Goal: Navigation & Orientation: Find specific page/section

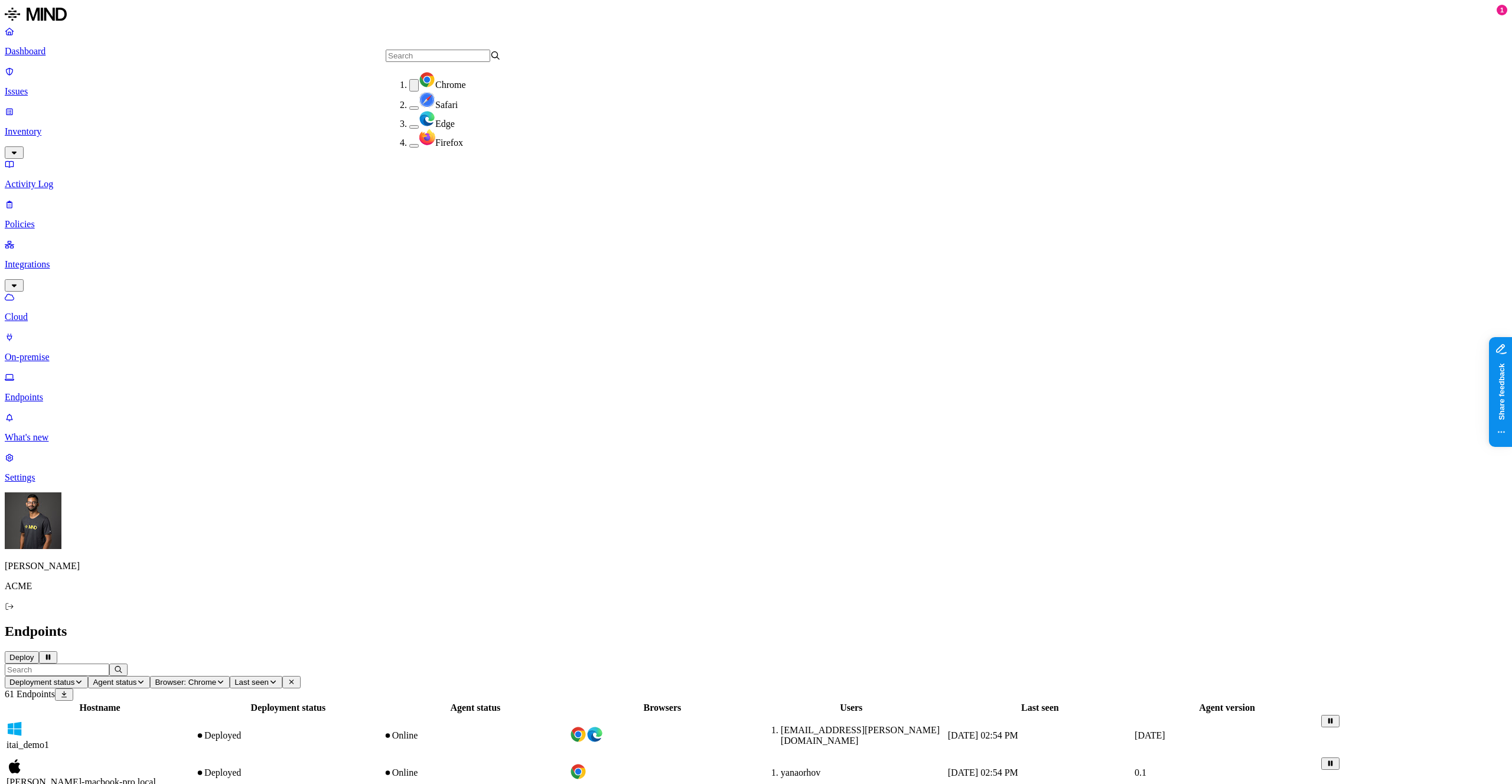
click at [567, 623] on h2 "Endpoints" at bounding box center [756, 631] width 1502 height 16
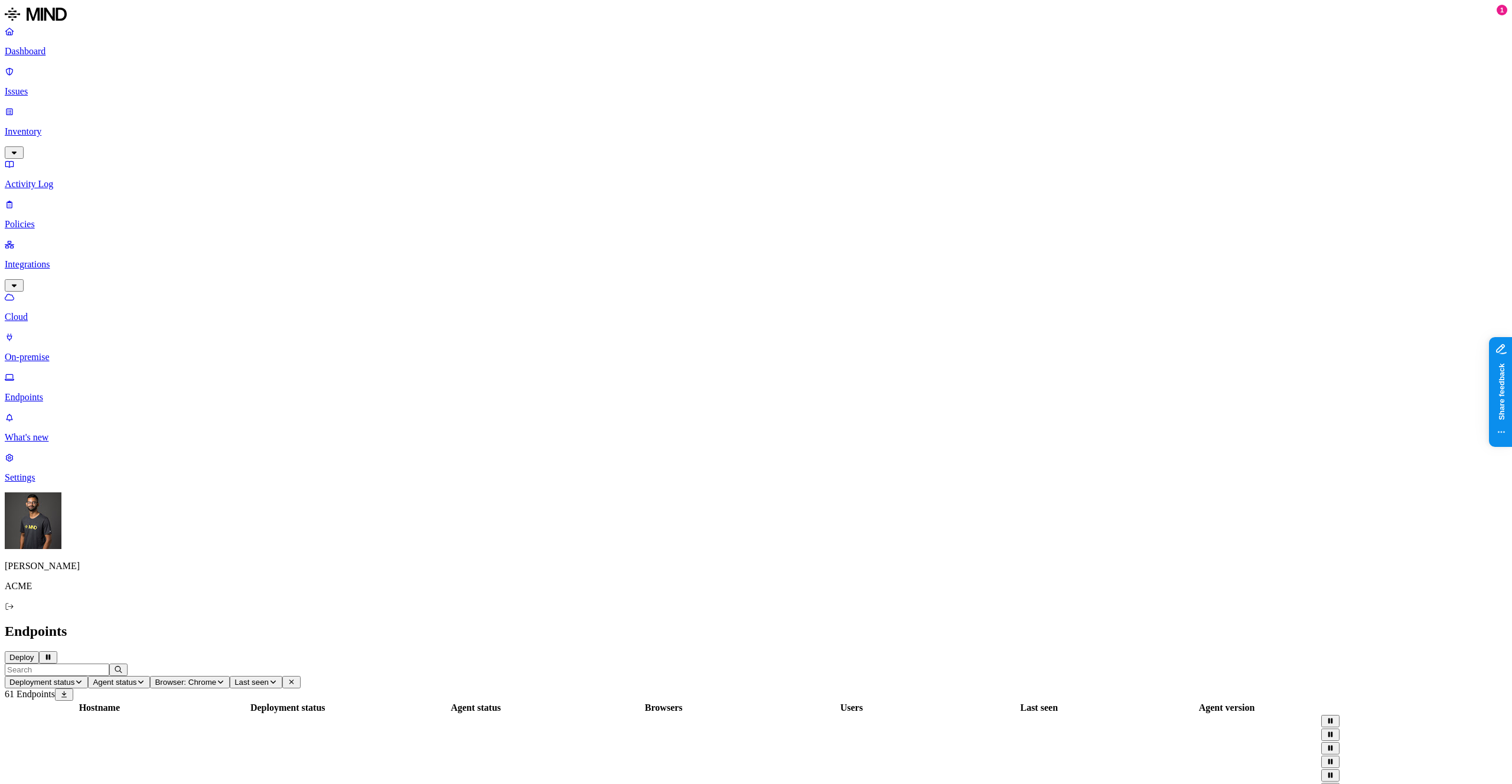
click at [18, 778] on icon "Pagination" at bounding box center [14, 782] width 9 height 7
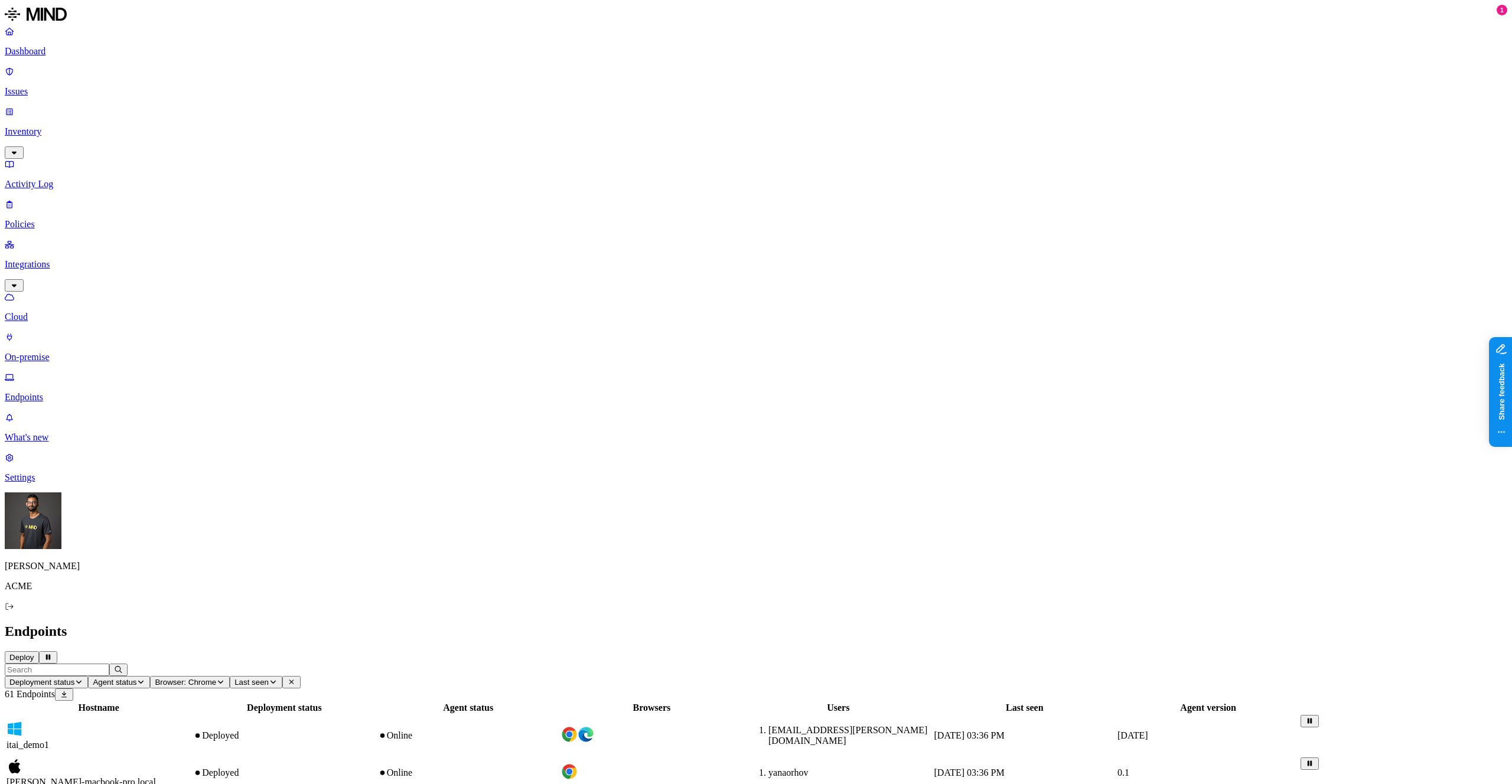
click at [449, 623] on h2 "Endpoints" at bounding box center [756, 631] width 1502 height 16
